Goal: Task Accomplishment & Management: Use online tool/utility

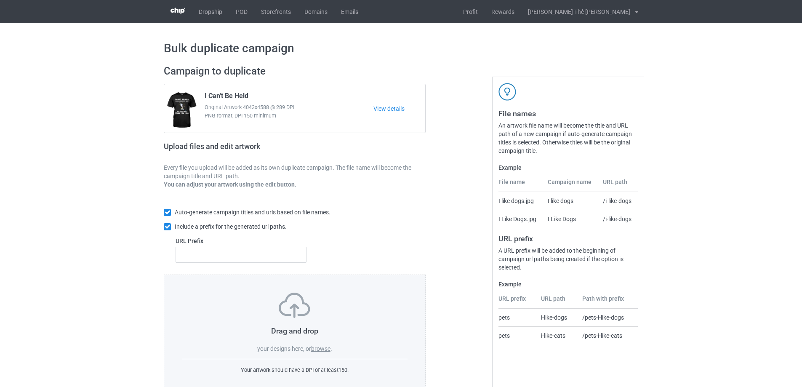
click at [318, 349] on label "browse" at bounding box center [320, 348] width 19 height 7
click at [0, 0] on input "browse" at bounding box center [0, 0] width 0 height 0
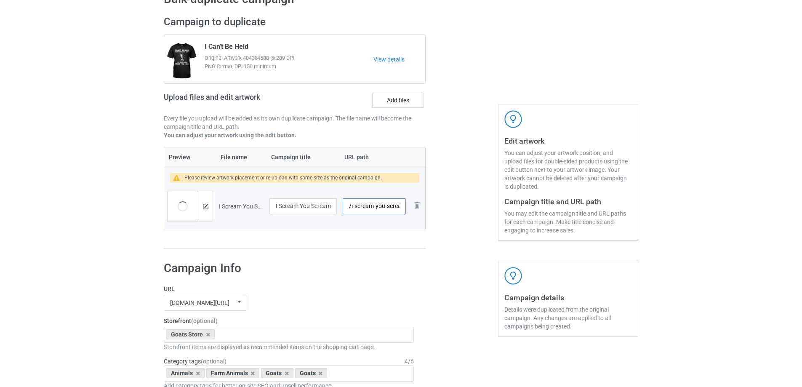
scroll to position [0, 6]
drag, startPoint x: 350, startPoint y: 207, endPoint x: 412, endPoint y: 206, distance: 61.5
click at [412, 206] on tr "Preview and edit artwork I Scream You Scream.png I Scream You Scream /i-scream-…" at bounding box center [294, 206] width 261 height 47
type input "/g0305"
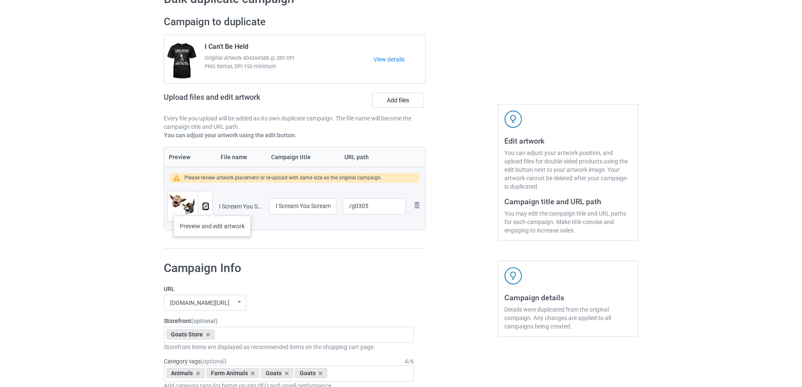
click at [205, 205] on img at bounding box center [205, 206] width 5 height 5
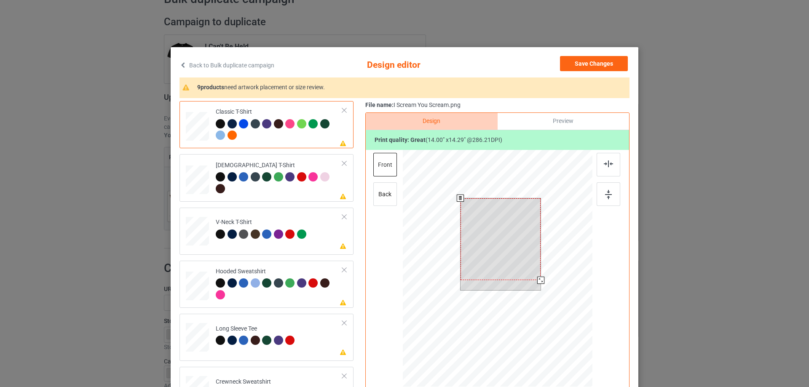
click at [497, 241] on div at bounding box center [500, 239] width 80 height 82
drag, startPoint x: 537, startPoint y: 280, endPoint x: 534, endPoint y: 277, distance: 4.6
click at [534, 277] on div at bounding box center [537, 276] width 7 height 7
click at [519, 244] on div at bounding box center [500, 242] width 74 height 75
click at [527, 259] on div at bounding box center [500, 241] width 74 height 75
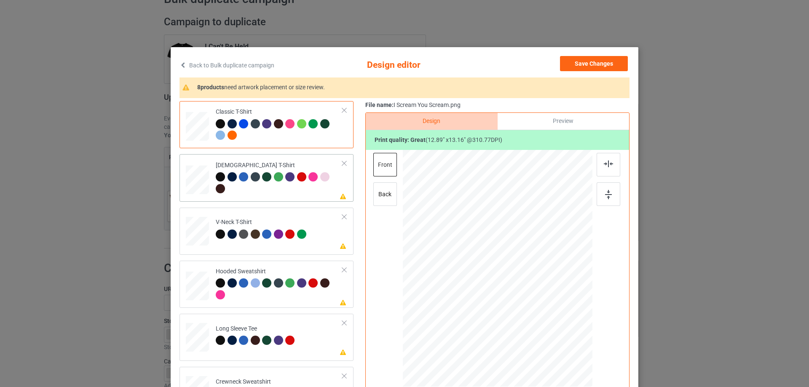
click at [281, 196] on td "Please review artwork placement [DEMOGRAPHIC_DATA] T-Shirt" at bounding box center [279, 178] width 136 height 40
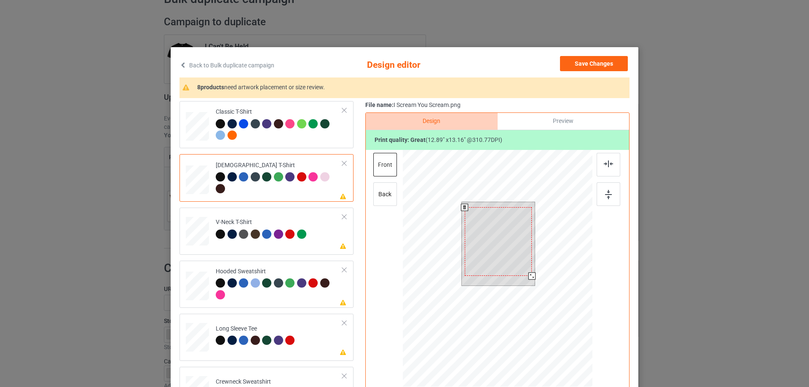
click at [498, 244] on div at bounding box center [498, 241] width 67 height 69
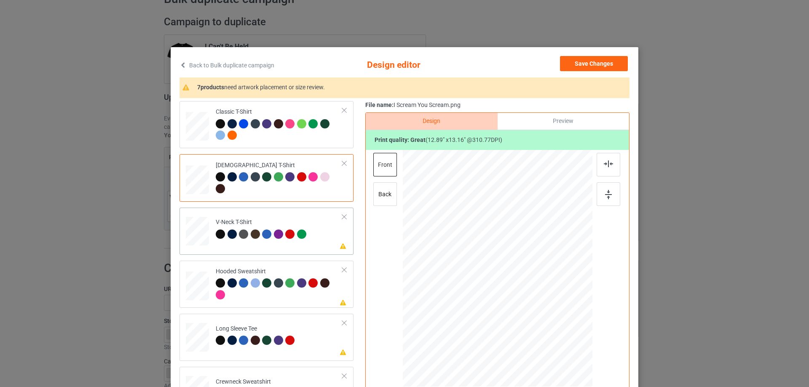
click at [276, 246] on td "Please review artwork placement V-Neck T-Shirt" at bounding box center [279, 229] width 136 height 37
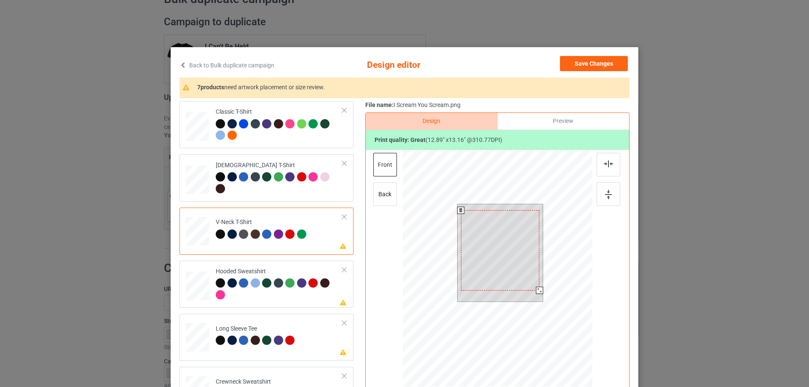
click at [497, 259] on div at bounding box center [500, 250] width 79 height 80
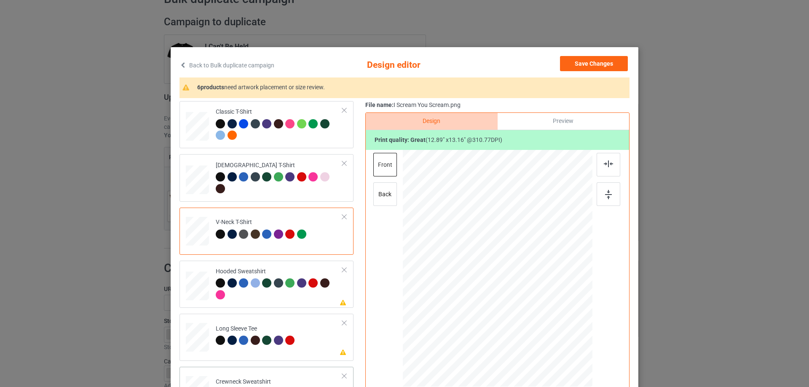
scroll to position [126, 0]
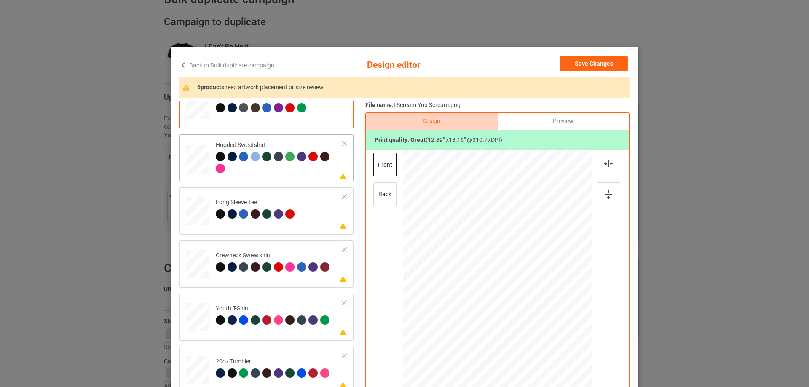
click at [273, 174] on div at bounding box center [279, 163] width 127 height 23
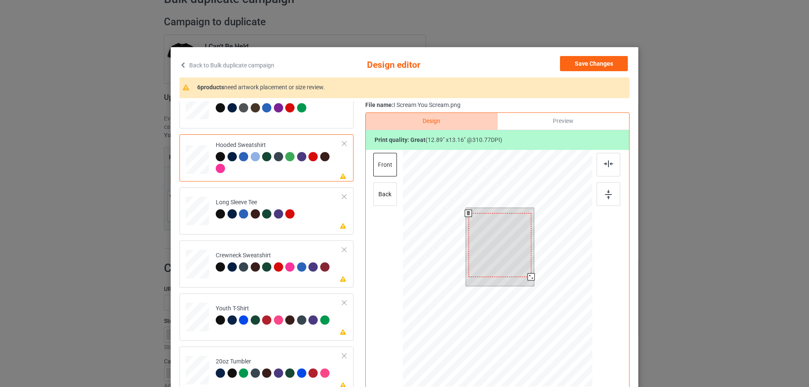
click at [497, 244] on div at bounding box center [499, 245] width 63 height 64
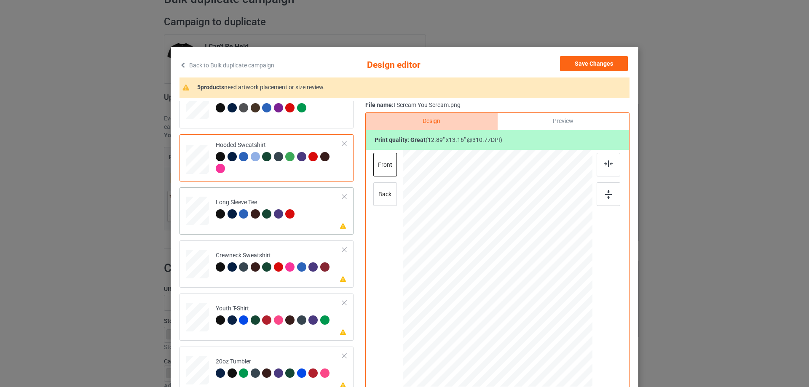
click at [298, 222] on td "Please review artwork placement Long Sleeve Tee" at bounding box center [279, 209] width 136 height 37
click at [503, 243] on div at bounding box center [502, 246] width 65 height 67
click at [278, 283] on div "Please review artwork placement Crewneck Sweatshirt" at bounding box center [266, 264] width 174 height 47
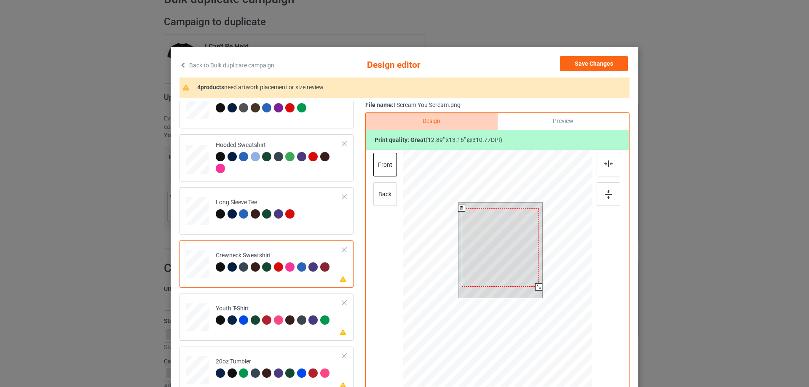
click at [489, 264] on div at bounding box center [500, 248] width 77 height 79
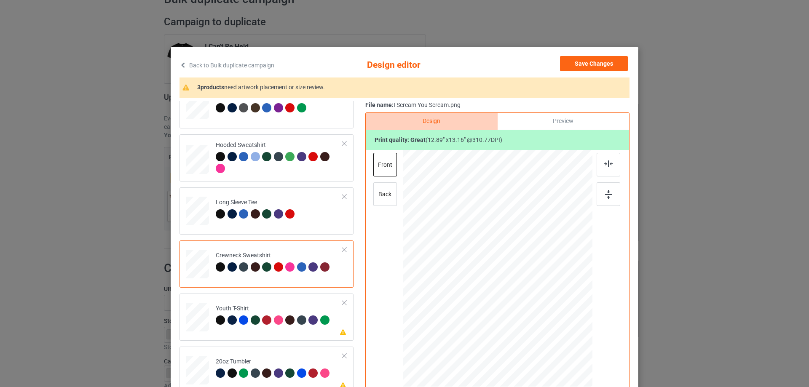
scroll to position [144, 0]
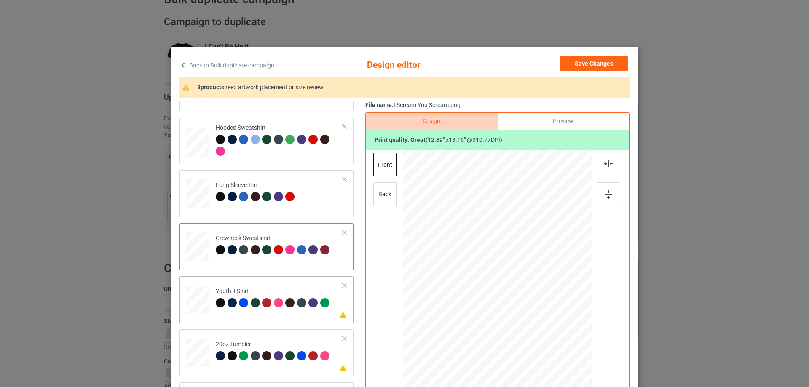
click at [275, 314] on td "Please review artwork placement Youth T-Shirt" at bounding box center [279, 298] width 136 height 37
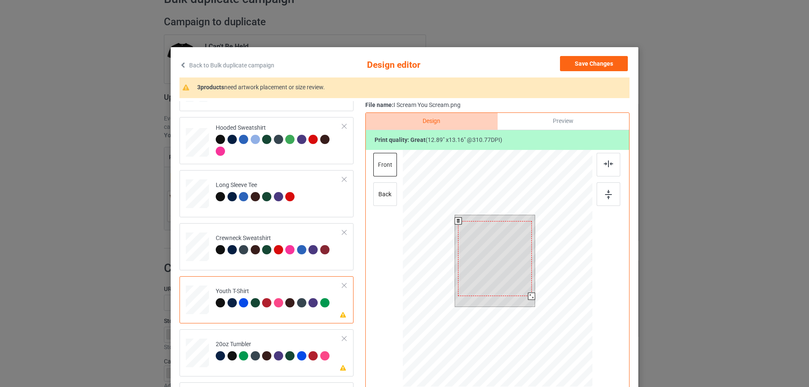
click at [498, 249] on div at bounding box center [495, 258] width 74 height 75
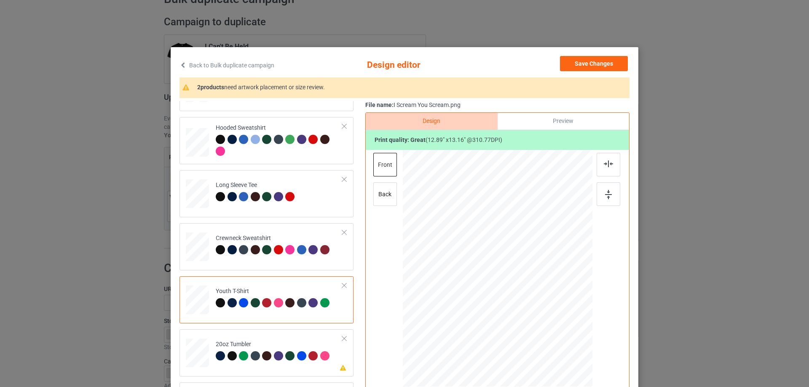
scroll to position [99, 0]
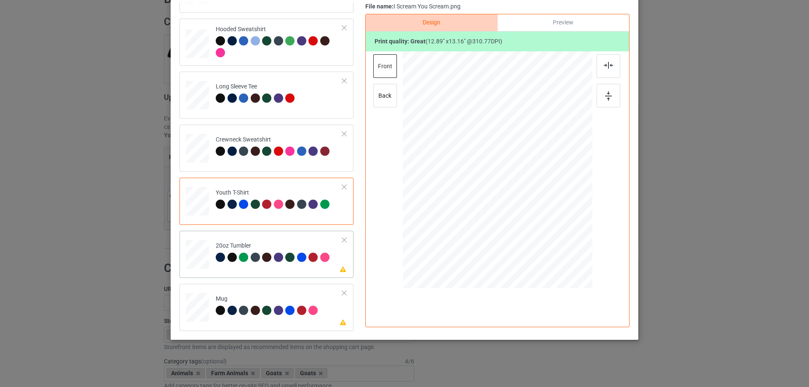
click at [283, 273] on div "Please review artwork placement 20oz Tumbler" at bounding box center [266, 254] width 174 height 47
click at [484, 175] on div at bounding box center [498, 170] width 108 height 110
drag, startPoint x: 548, startPoint y: 225, endPoint x: 519, endPoint y: 191, distance: 44.5
click at [519, 191] on div at bounding box center [519, 193] width 7 height 7
drag, startPoint x: 463, startPoint y: 167, endPoint x: 462, endPoint y: 155, distance: 12.2
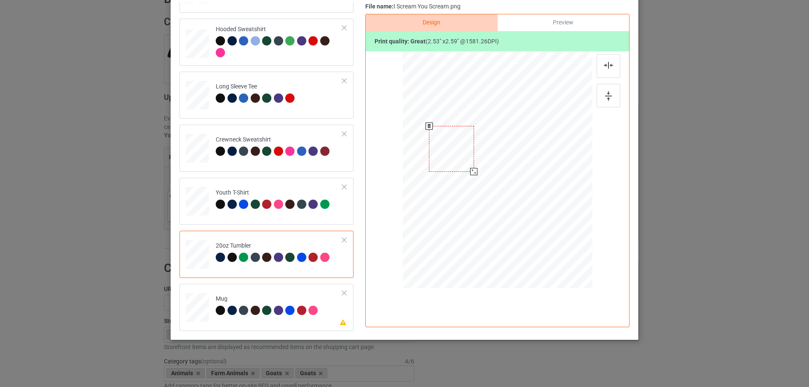
click at [462, 155] on div at bounding box center [451, 149] width 45 height 46
click at [279, 290] on td "Please review artwork placement Mug" at bounding box center [279, 305] width 136 height 37
click at [497, 173] on div at bounding box center [498, 170] width 114 height 116
drag, startPoint x: 547, startPoint y: 227, endPoint x: 540, endPoint y: 218, distance: 11.7
click at [540, 218] on div at bounding box center [493, 164] width 114 height 116
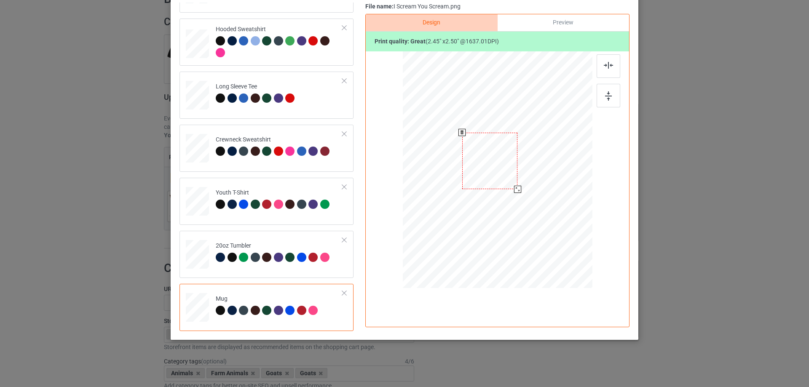
drag, startPoint x: 530, startPoint y: 203, endPoint x: 518, endPoint y: 187, distance: 20.1
click at [518, 187] on div at bounding box center [498, 169] width 190 height 79
drag, startPoint x: 500, startPoint y: 168, endPoint x: 560, endPoint y: 176, distance: 60.8
click at [560, 176] on div at bounding box center [550, 169] width 56 height 56
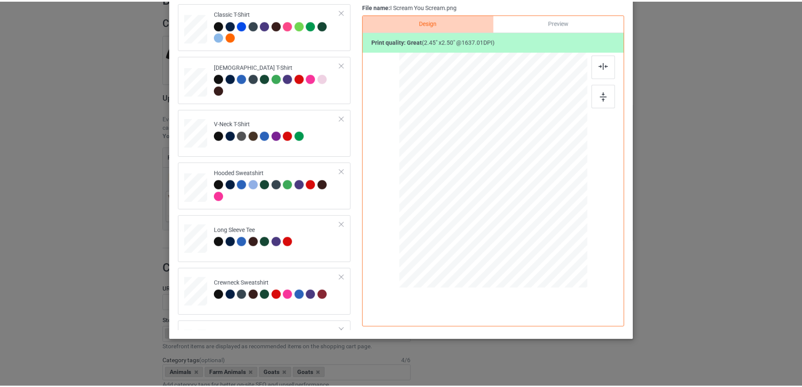
scroll to position [0, 0]
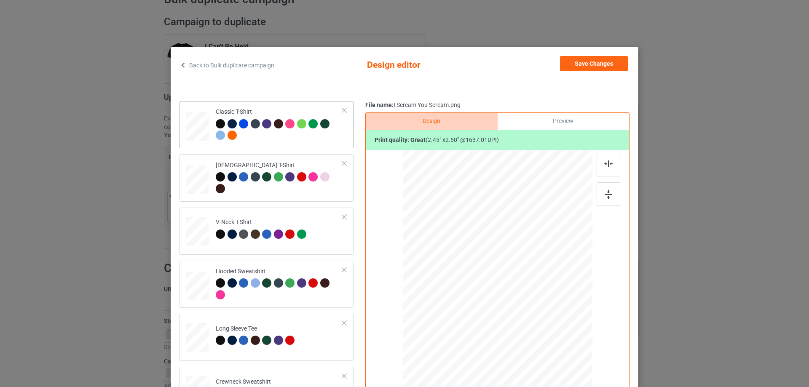
click at [299, 142] on div at bounding box center [279, 130] width 127 height 23
drag, startPoint x: 599, startPoint y: 58, endPoint x: 601, endPoint y: 68, distance: 10.0
click at [599, 59] on button "Save Changes" at bounding box center [594, 63] width 68 height 15
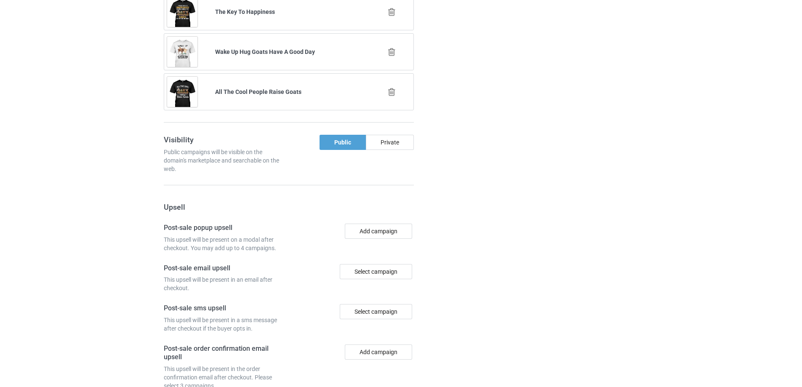
scroll to position [818, 0]
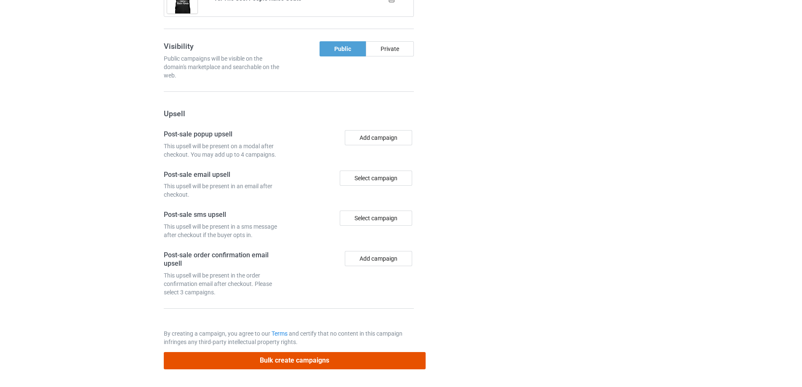
click at [282, 362] on button "Bulk create campaigns" at bounding box center [295, 360] width 262 height 17
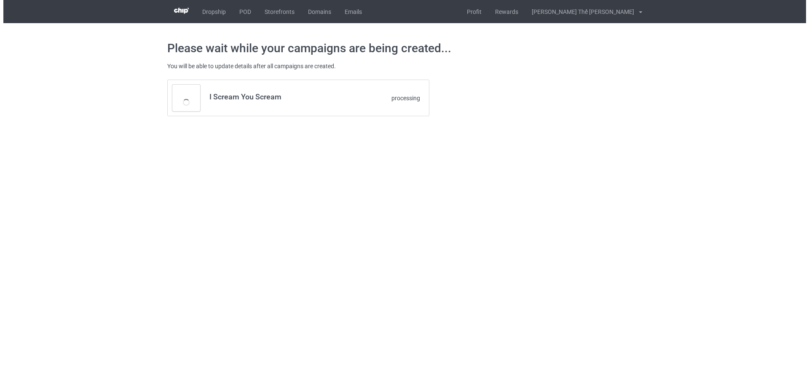
scroll to position [0, 0]
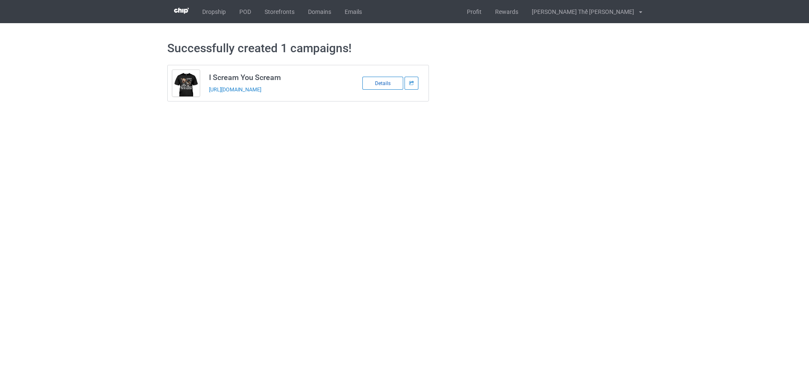
click at [385, 87] on div "Details" at bounding box center [382, 83] width 41 height 13
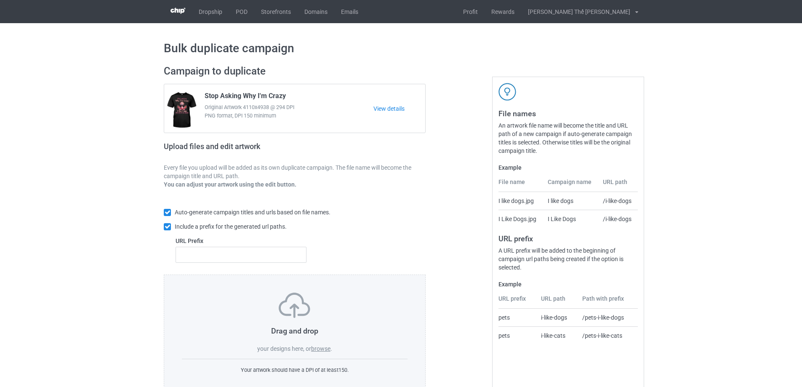
click at [321, 351] on label "browse" at bounding box center [320, 348] width 19 height 7
click at [0, 0] on input "browse" at bounding box center [0, 0] width 0 height 0
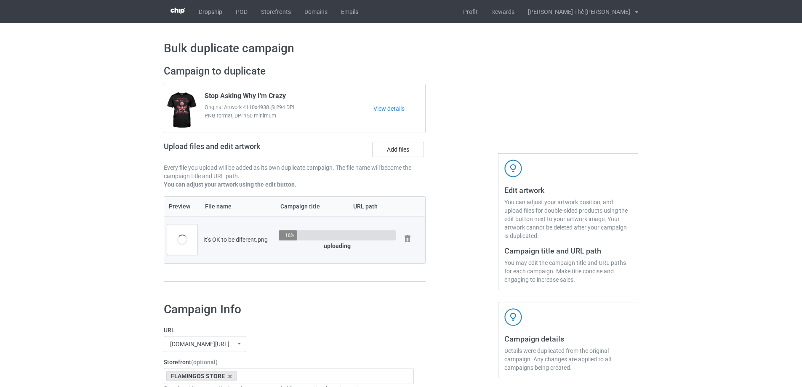
scroll to position [126, 0]
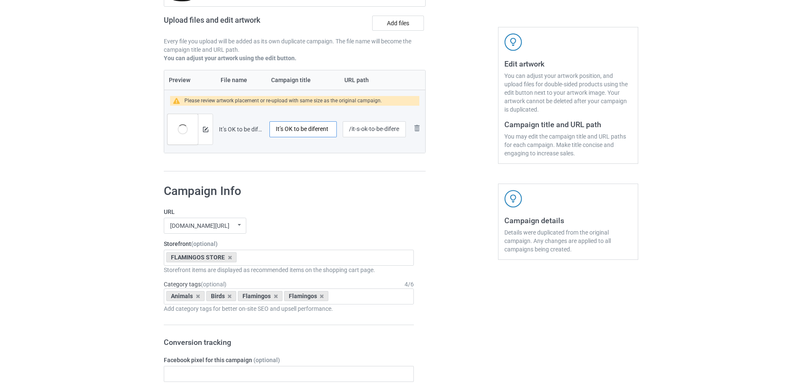
click at [311, 129] on input "It’s OK to be diferent" at bounding box center [303, 129] width 67 height 16
click at [294, 130] on input "It’s OK to be diferent" at bounding box center [303, 129] width 67 height 16
type input "It’s OK To Be Diferent"
drag, startPoint x: 351, startPoint y: 130, endPoint x: 419, endPoint y: 128, distance: 67.8
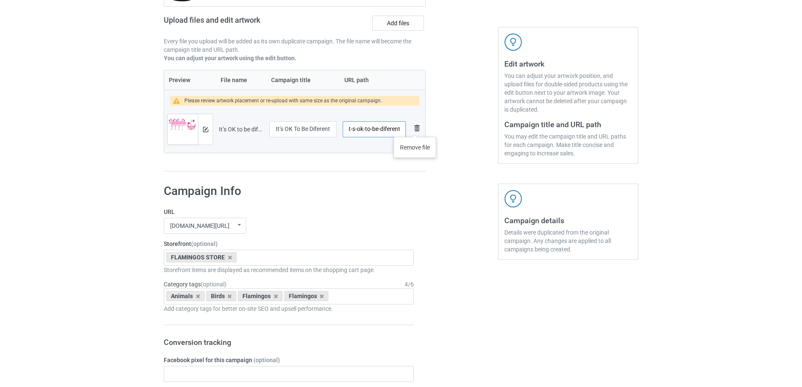
click at [419, 128] on tr "Preview and edit artwork It’s OK to be diferent.png It’s OK To Be Diferent /it-…" at bounding box center [294, 129] width 261 height 47
type input "/f0284"
click at [208, 127] on img at bounding box center [205, 129] width 5 height 5
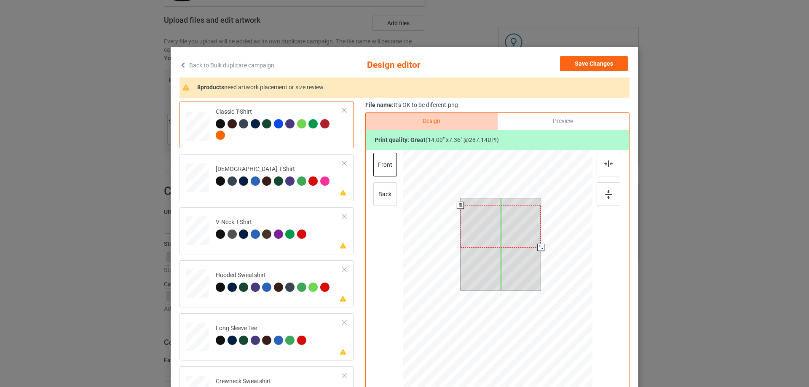
drag, startPoint x: 499, startPoint y: 228, endPoint x: 501, endPoint y: 236, distance: 8.3
click at [501, 236] on div at bounding box center [500, 227] width 80 height 42
click at [536, 249] on div at bounding box center [539, 248] width 7 height 7
click at [286, 198] on div "Please review artwork placement [DEMOGRAPHIC_DATA] T-Shirt" at bounding box center [266, 177] width 174 height 47
click at [501, 236] on div at bounding box center [499, 228] width 72 height 37
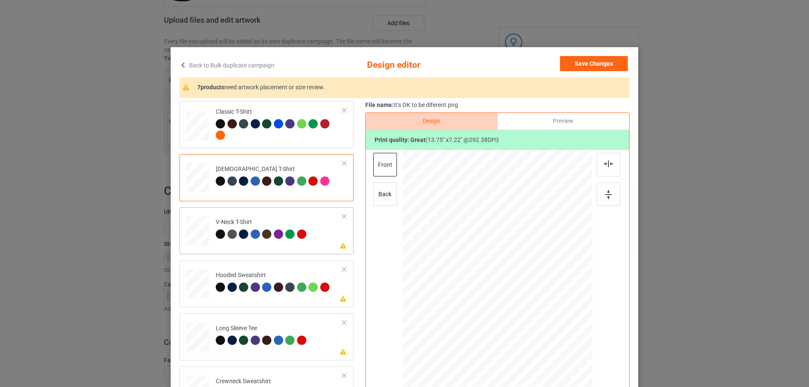
click at [287, 243] on td "Please review artwork placement V-Neck T-Shirt" at bounding box center [279, 229] width 136 height 37
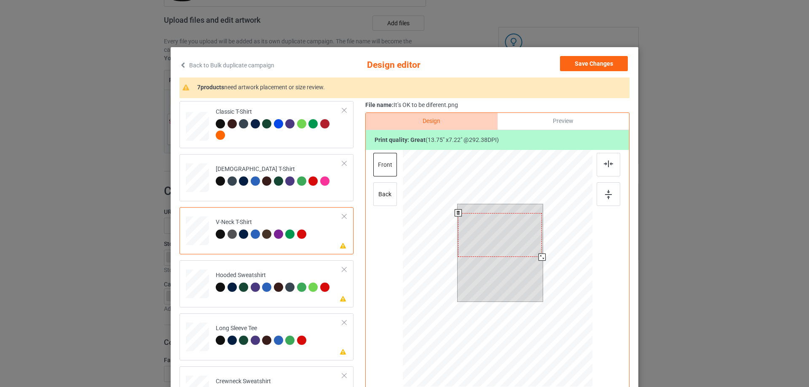
click at [500, 242] on div at bounding box center [500, 235] width 84 height 44
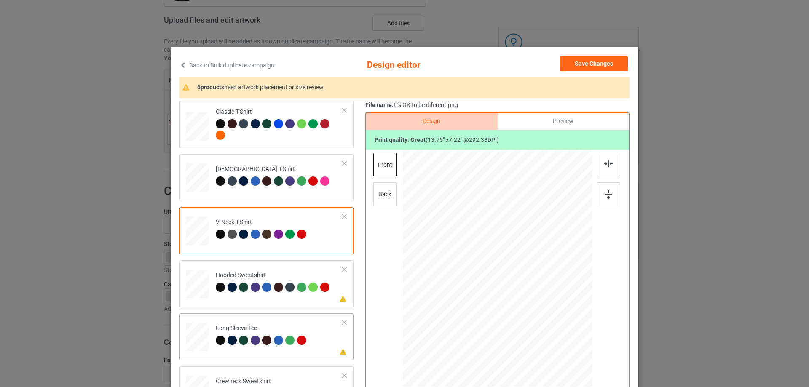
scroll to position [84, 0]
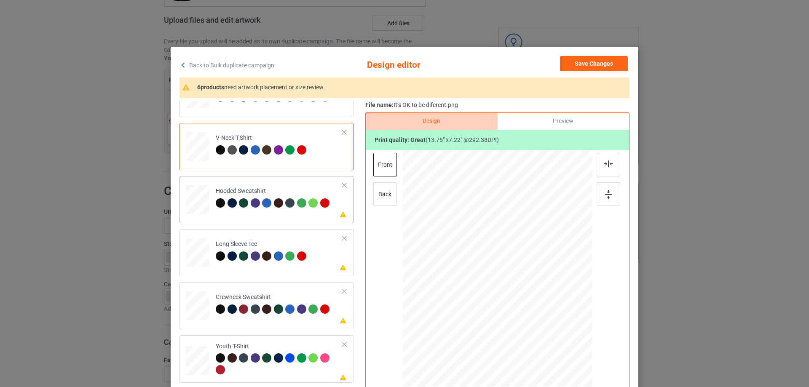
click at [288, 221] on div "Please review artwork placement Hooded Sweatshirt" at bounding box center [266, 199] width 174 height 47
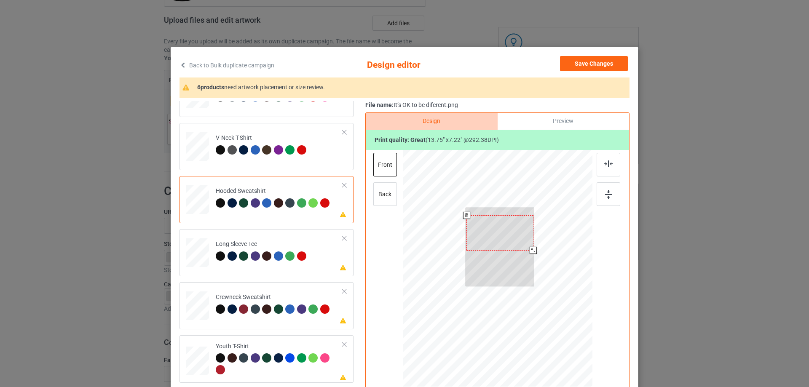
click at [496, 237] on div at bounding box center [499, 232] width 67 height 35
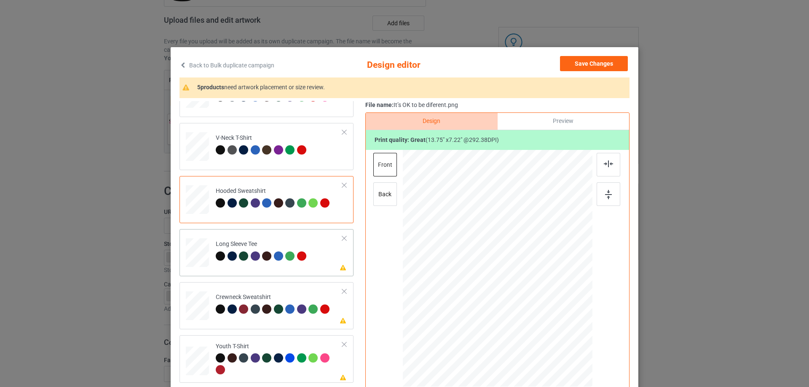
click at [273, 269] on td "Please review artwork placement Long Sleeve Tee" at bounding box center [279, 251] width 136 height 37
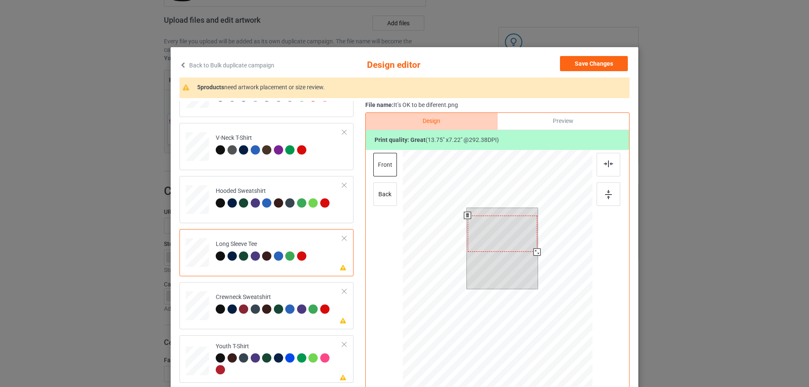
click at [510, 243] on div at bounding box center [503, 234] width 70 height 37
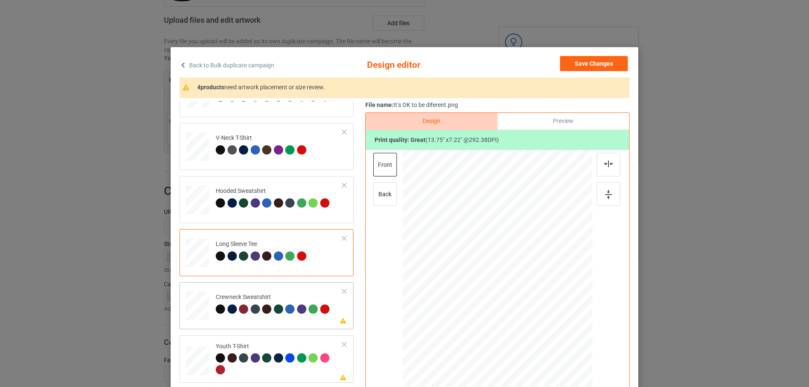
click at [262, 319] on td "Please review artwork placement Crewneck Sweatshirt" at bounding box center [279, 304] width 136 height 37
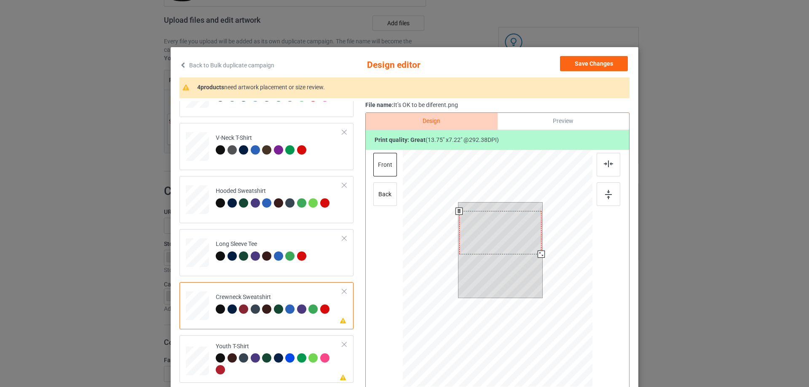
click at [505, 257] on div at bounding box center [500, 251] width 84 height 96
click at [532, 235] on div at bounding box center [500, 232] width 82 height 43
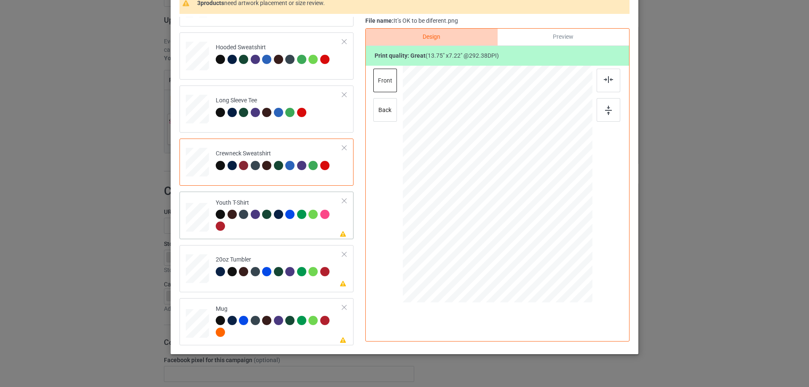
drag, startPoint x: 274, startPoint y: 225, endPoint x: 289, endPoint y: 229, distance: 16.3
click at [274, 225] on div at bounding box center [279, 221] width 127 height 23
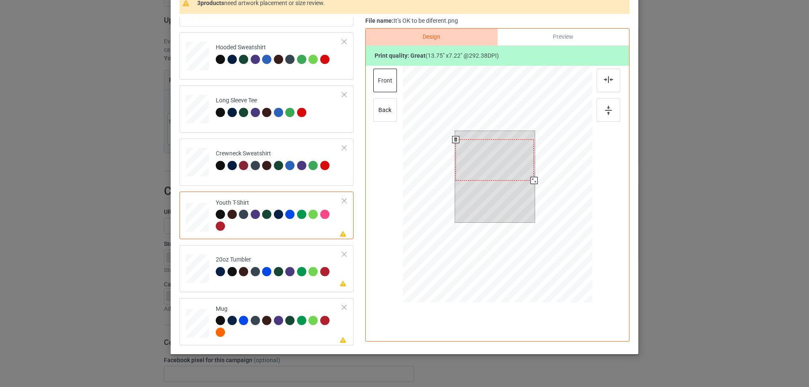
click at [489, 163] on div at bounding box center [494, 159] width 78 height 41
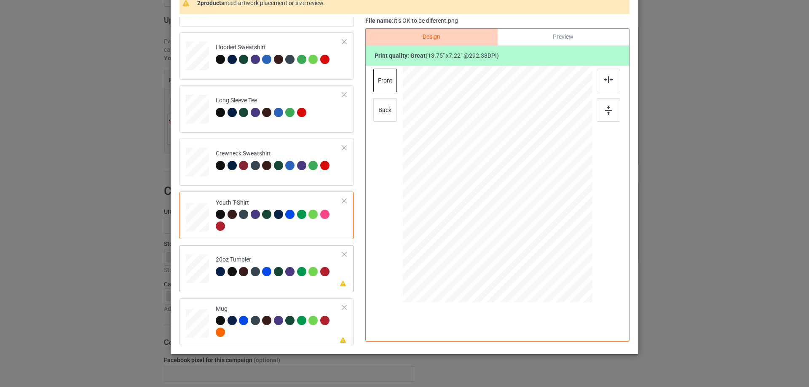
click at [341, 255] on div at bounding box center [344, 254] width 6 height 6
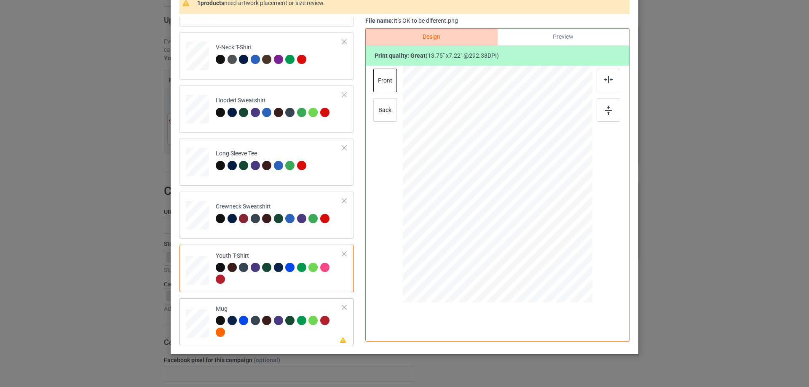
click at [252, 343] on div "Please review artwork placement Mug" at bounding box center [266, 321] width 174 height 47
click at [479, 169] on div at bounding box center [498, 184] width 114 height 60
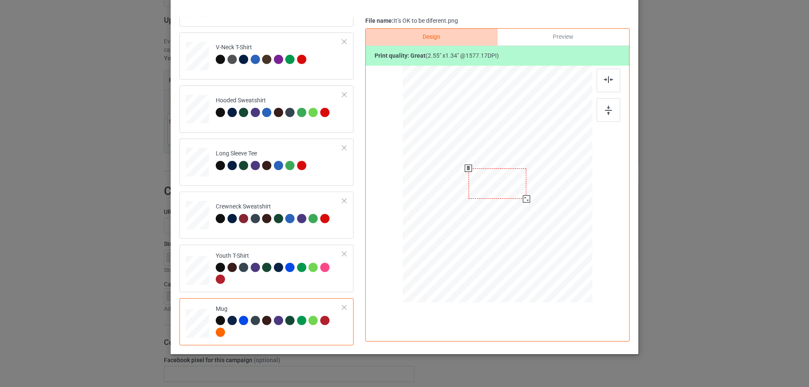
drag, startPoint x: 535, startPoint y: 203, endPoint x: 525, endPoint y: 198, distance: 10.9
click at [525, 198] on div at bounding box center [526, 198] width 7 height 7
drag, startPoint x: 511, startPoint y: 188, endPoint x: 563, endPoint y: 179, distance: 52.6
click at [563, 179] on div at bounding box center [549, 174] width 58 height 30
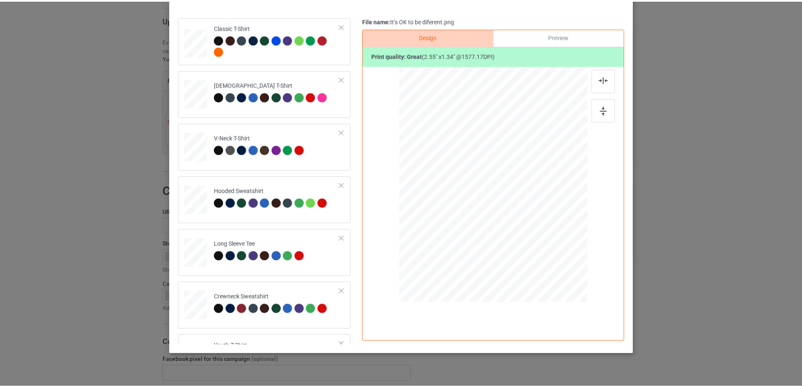
scroll to position [0, 0]
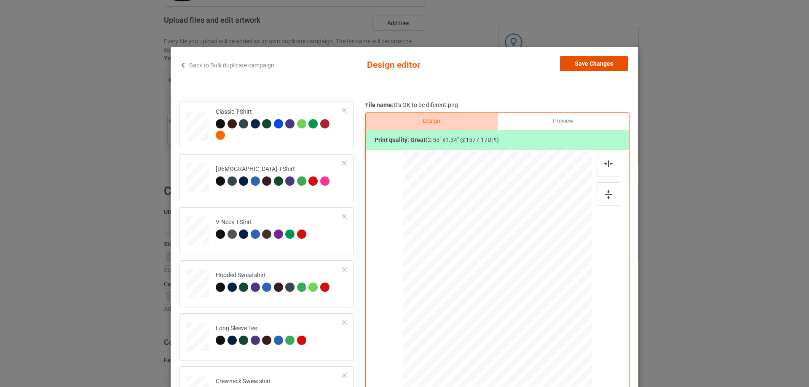
click at [600, 67] on button "Save Changes" at bounding box center [594, 63] width 68 height 15
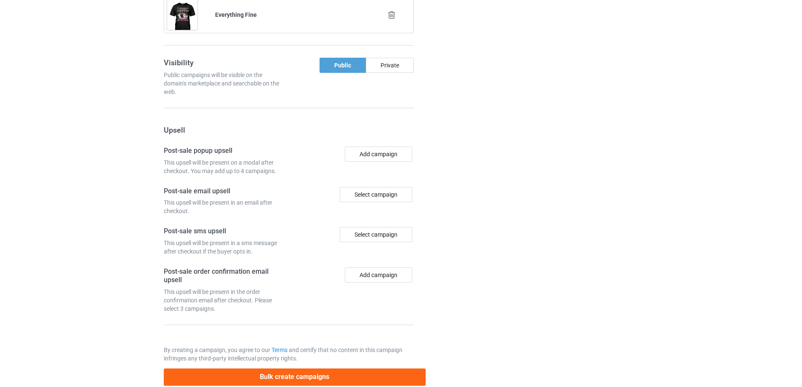
scroll to position [818, 0]
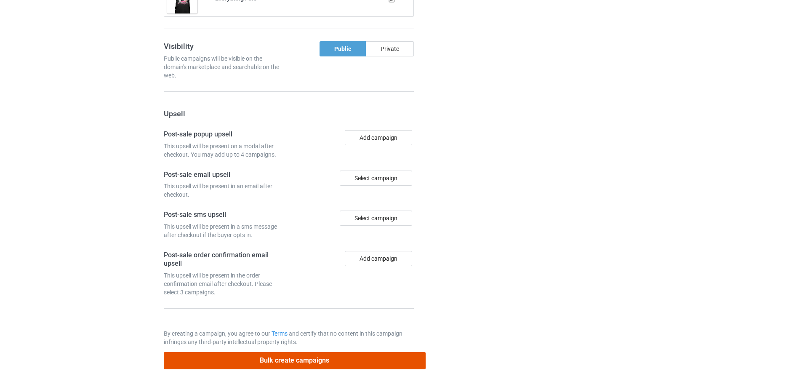
click at [317, 357] on button "Bulk create campaigns" at bounding box center [295, 360] width 262 height 17
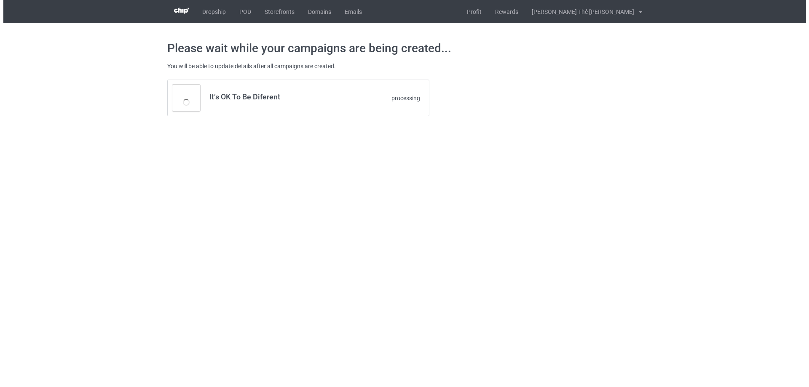
scroll to position [0, 0]
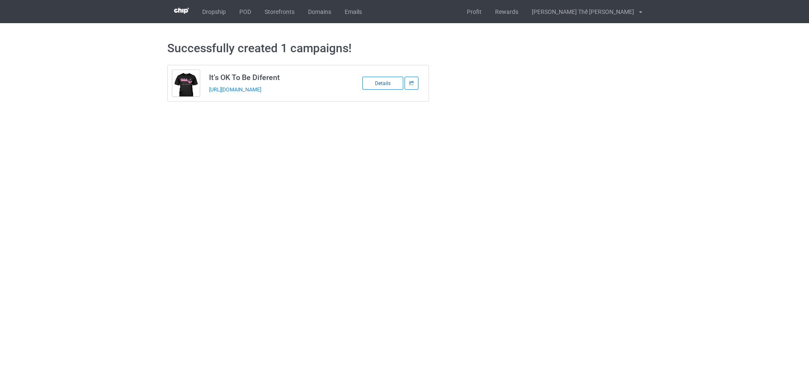
click at [381, 83] on div "Details" at bounding box center [382, 83] width 41 height 13
